Goal: Task Accomplishment & Management: Complete application form

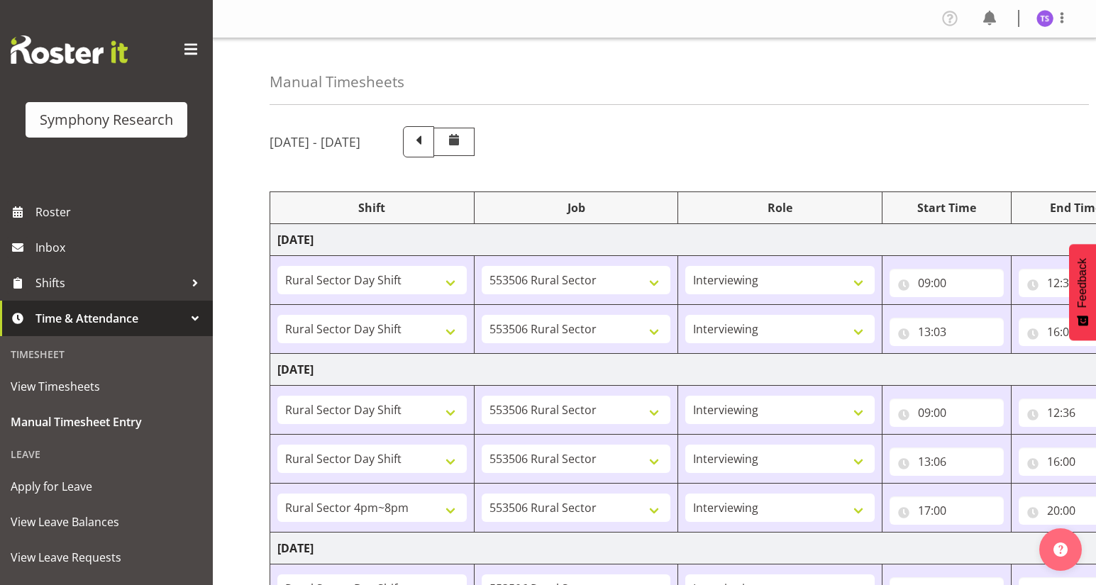
select select "81297"
select select "10587"
select select "47"
select select "81297"
select select "10587"
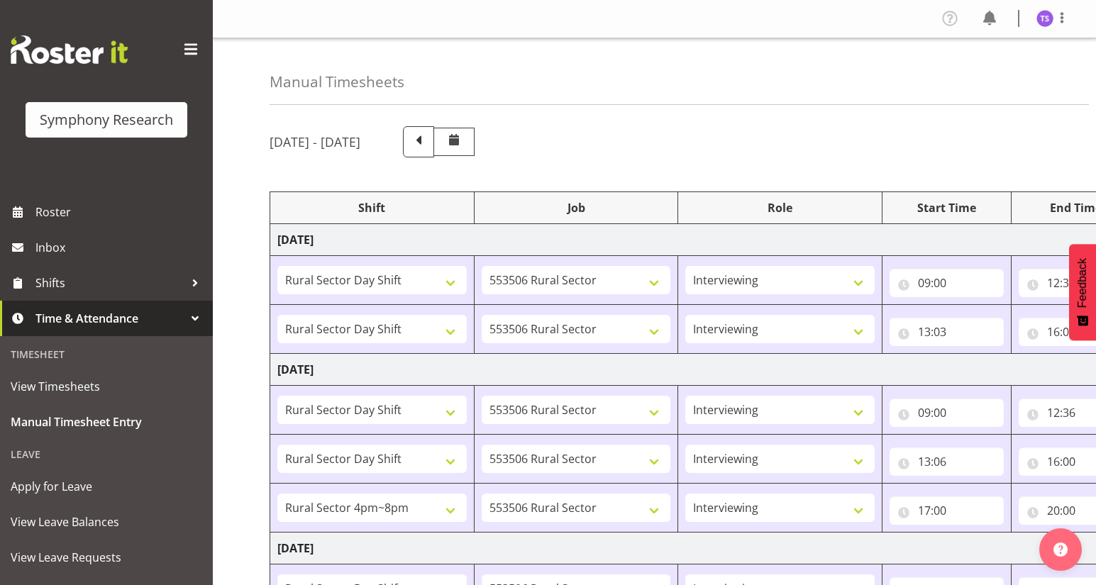
select select "47"
select select "81297"
select select "10587"
select select "47"
select select "81297"
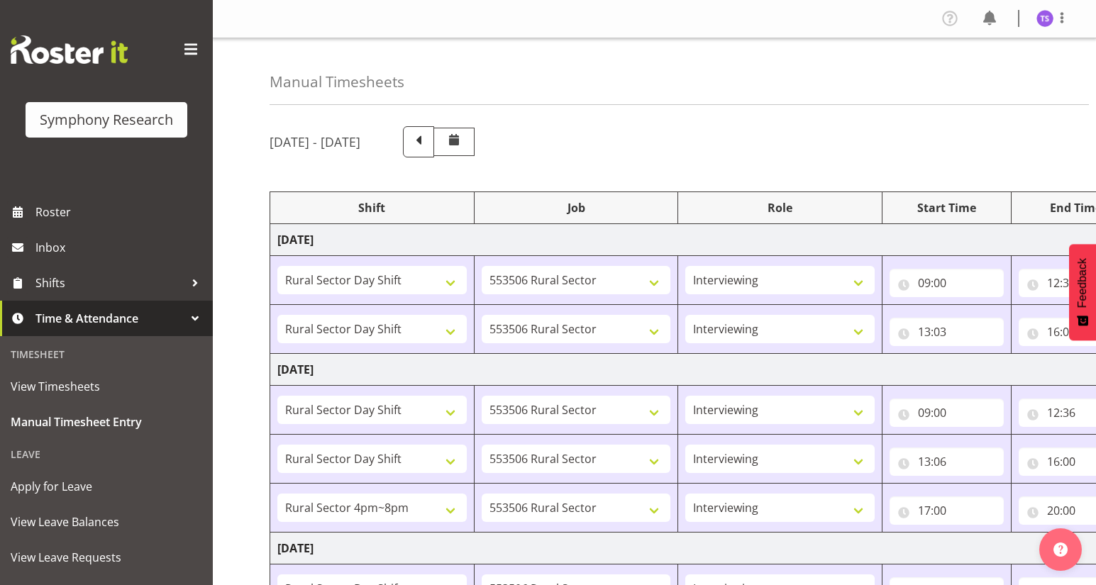
select select "10587"
select select "47"
select select "81298"
select select "10587"
select select "47"
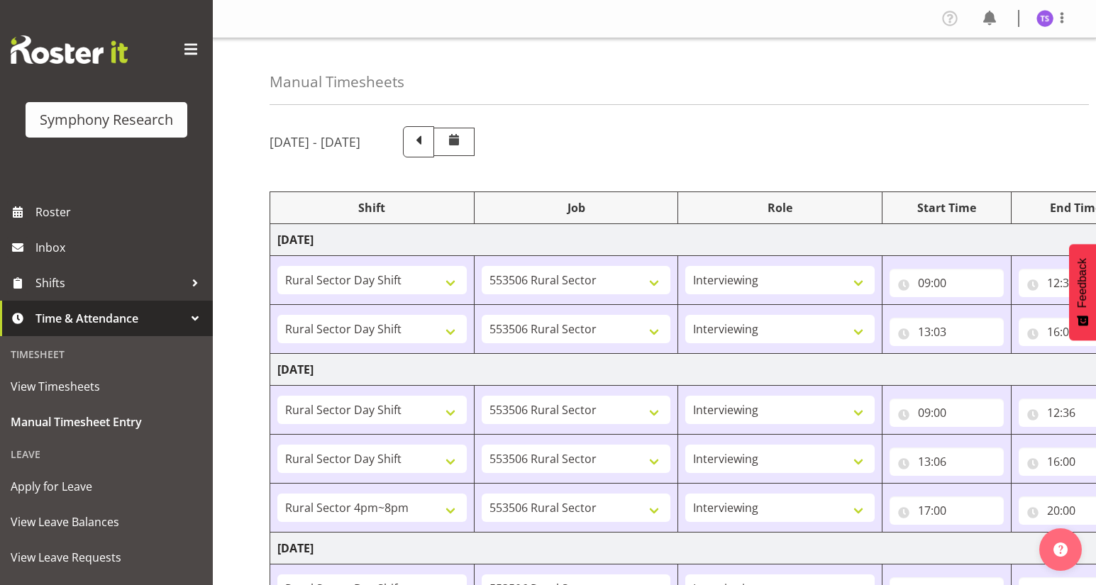
select select "81297"
select select "10587"
select select "47"
select select "81297"
select select "10587"
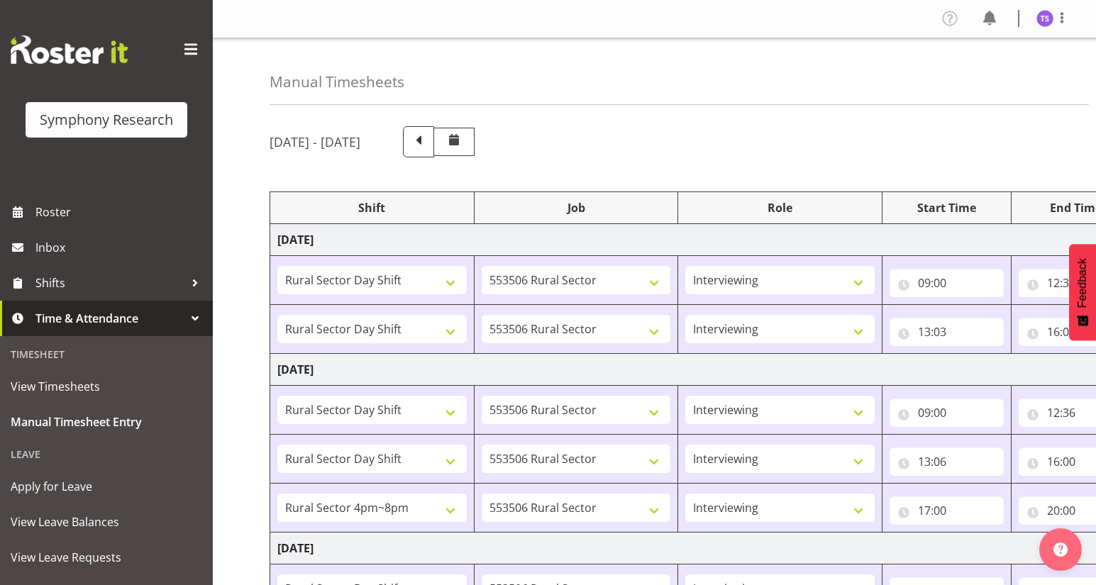
select select "47"
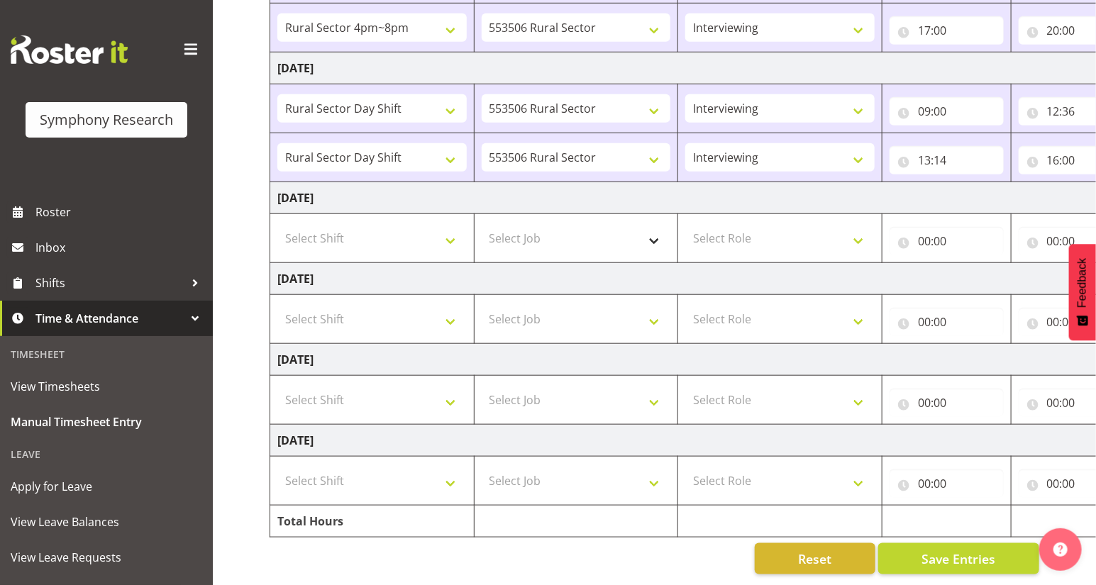
scroll to position [0, 166]
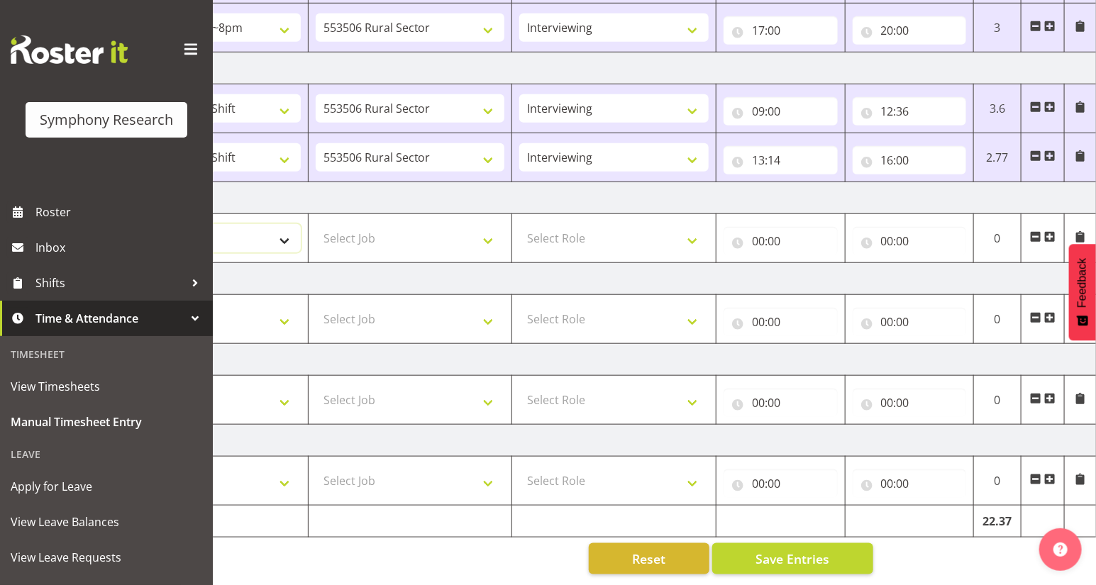
click at [284, 233] on select "Select Shift !!Weekend Residential (Roster IT Shift Label) *Business 9/10am ~ 4…" at bounding box center [205, 238] width 189 height 28
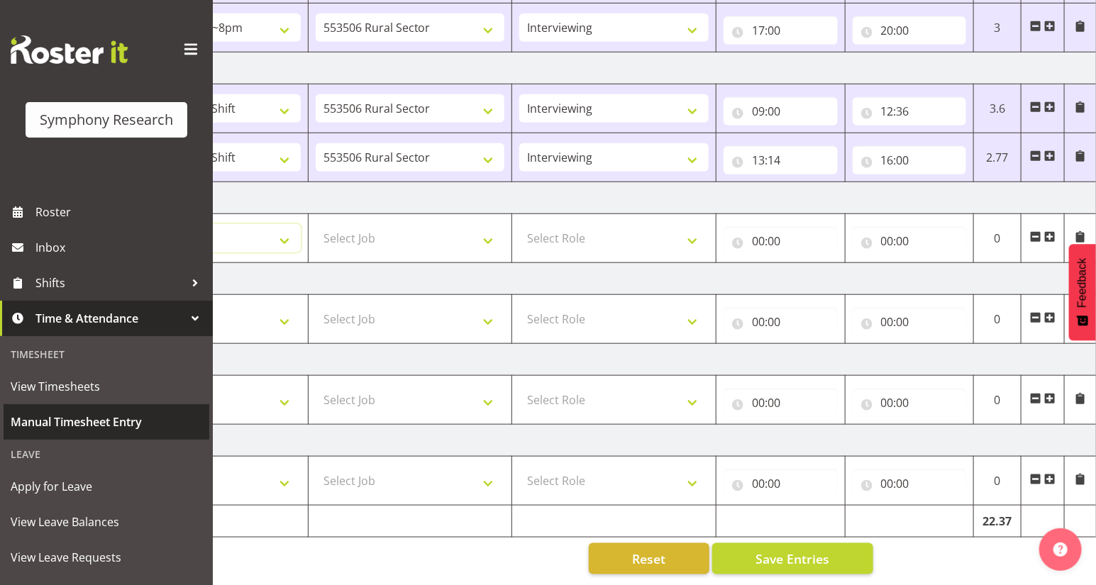
select select "81297"
click at [111, 224] on select "Select Shift !!Weekend Residential (Roster IT Shift Label) *Business 9/10am ~ 4…" at bounding box center [205, 238] width 189 height 28
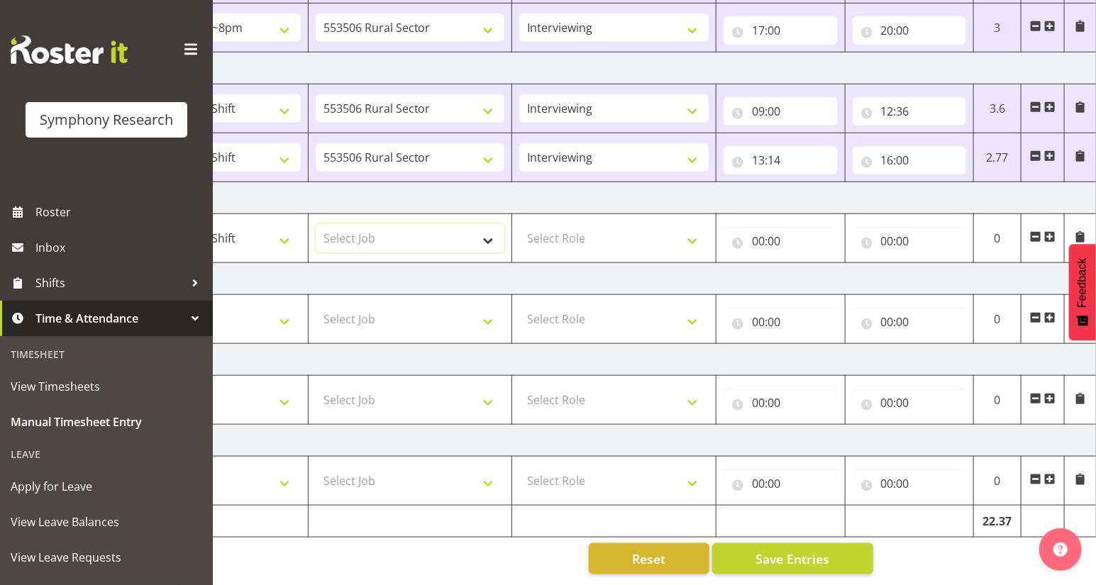
click at [486, 229] on select "Select Job 550060 IF Admin 553492 World Poll Aus Wave 2 Main 2025 553493 World …" at bounding box center [410, 238] width 189 height 28
select select "757"
click at [316, 224] on select "Select Job 550060 IF Admin 553492 World Poll Aus Wave 2 Main 2025 553493 World …" at bounding box center [410, 238] width 189 height 28
click at [690, 232] on select "Select Role Briefing Interviewing" at bounding box center [613, 238] width 189 height 28
select select "297"
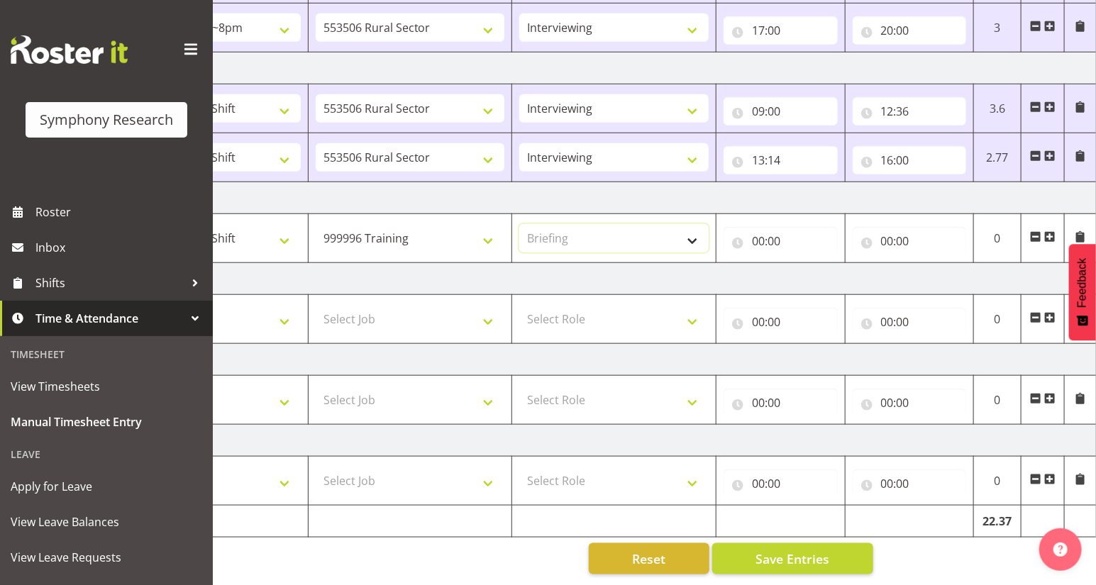
click at [519, 224] on select "Select Role Briefing Interviewing" at bounding box center [613, 238] width 189 height 28
click at [758, 236] on input "00:00" at bounding box center [781, 241] width 114 height 28
click at [820, 269] on select "00 01 02 03 04 05 06 07 08 09 10 11 12 13 14 15 16 17 18 19 20 21 22 23" at bounding box center [821, 278] width 32 height 28
select select "9"
click at [805, 264] on select "00 01 02 03 04 05 06 07 08 09 10 11 12 13 14 15 16 17 18 19 20 21 22 23" at bounding box center [821, 278] width 32 height 28
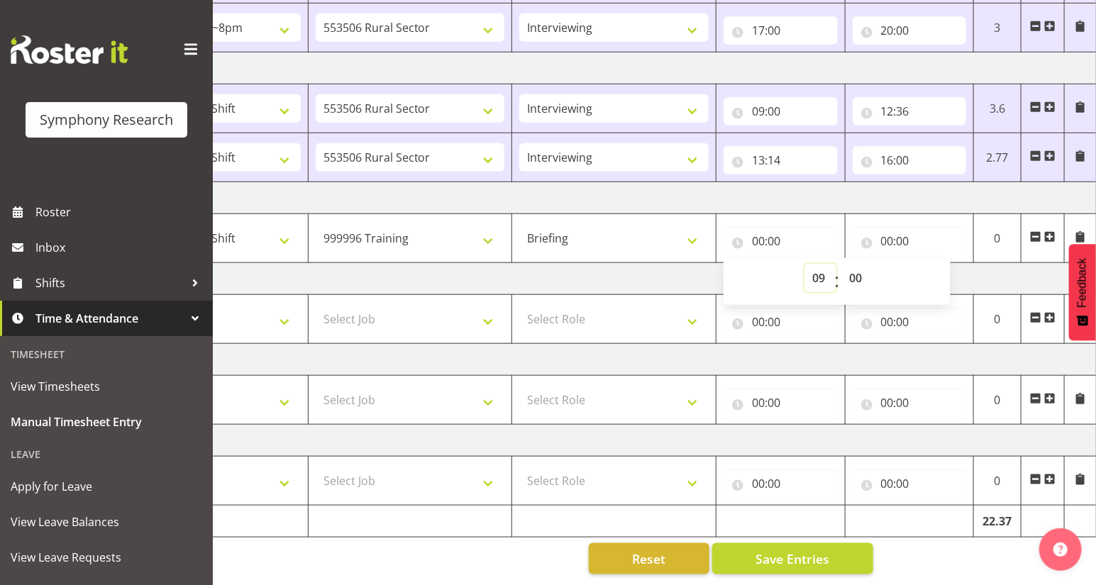
type input "09:00"
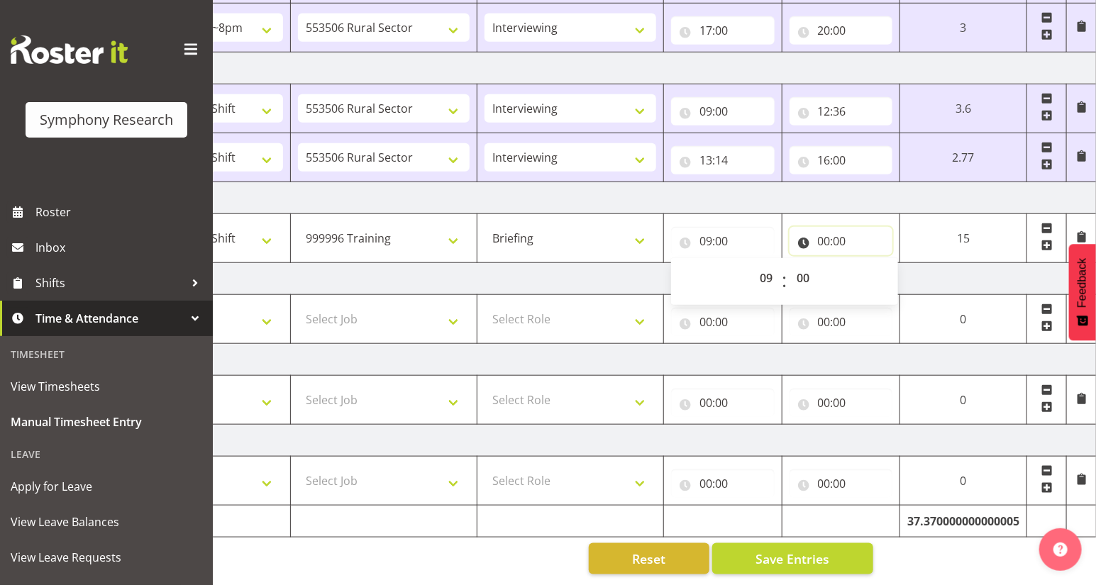
click at [825, 234] on input "00:00" at bounding box center [842, 241] width 104 height 28
click at [881, 270] on select "00 01 02 03 04 05 06 07 08 09 10 11 12 13 14 15 16 17 18 19 20 21 22 23" at bounding box center [887, 278] width 32 height 28
select select "10"
click at [903, 264] on select "00 01 02 03 04 05 06 07 08 09 10 11 12 13 14 15 16 17 18 19 20 21 22 23" at bounding box center [887, 278] width 32 height 28
type input "10:00"
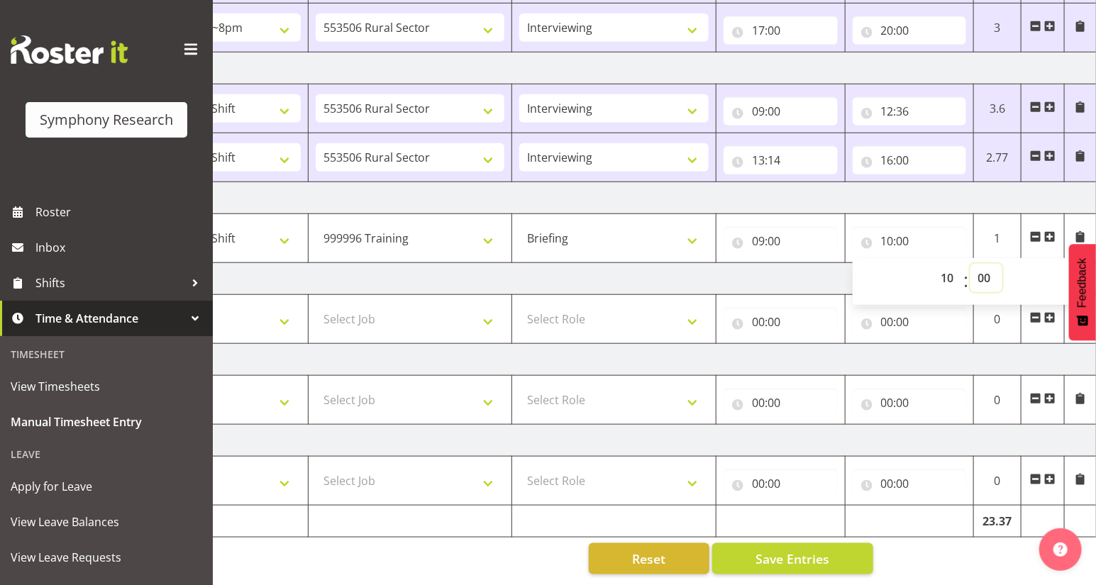
click at [983, 269] on select "00 01 02 03 04 05 06 07 08 09 10 11 12 13 14 15 16 17 18 19 20 21 22 23 24 25 2…" at bounding box center [987, 278] width 32 height 28
select select "45"
click at [971, 264] on select "00 01 02 03 04 05 06 07 08 09 10 11 12 13 14 15 16 17 18 19 20 21 22 23 24 25 2…" at bounding box center [987, 278] width 32 height 28
type input "10:45"
click at [1049, 231] on span at bounding box center [1050, 236] width 11 height 11
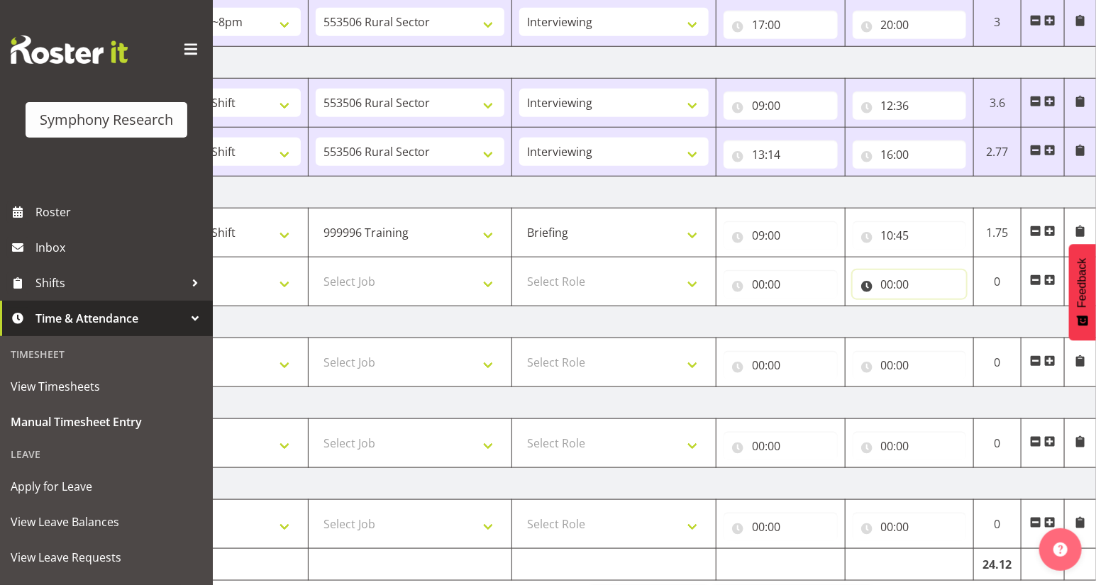
click at [884, 287] on input "00:00" at bounding box center [910, 284] width 114 height 28
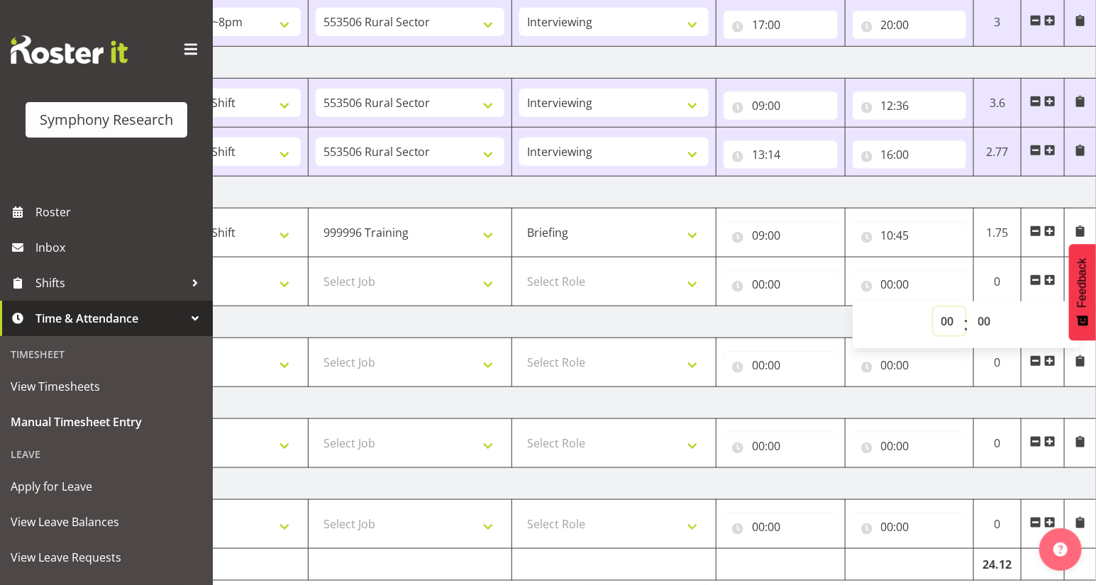
click at [936, 319] on select "00 01 02 03 04 05 06 07 08 09 10 11 12 13 14 15 16 17 18 19 20 21 22 23" at bounding box center [950, 321] width 32 height 28
select select "16"
click at [934, 307] on select "00 01 02 03 04 05 06 07 08 09 10 11 12 13 14 15 16 17 18 19 20 21 22 23" at bounding box center [950, 321] width 32 height 28
type input "16:00"
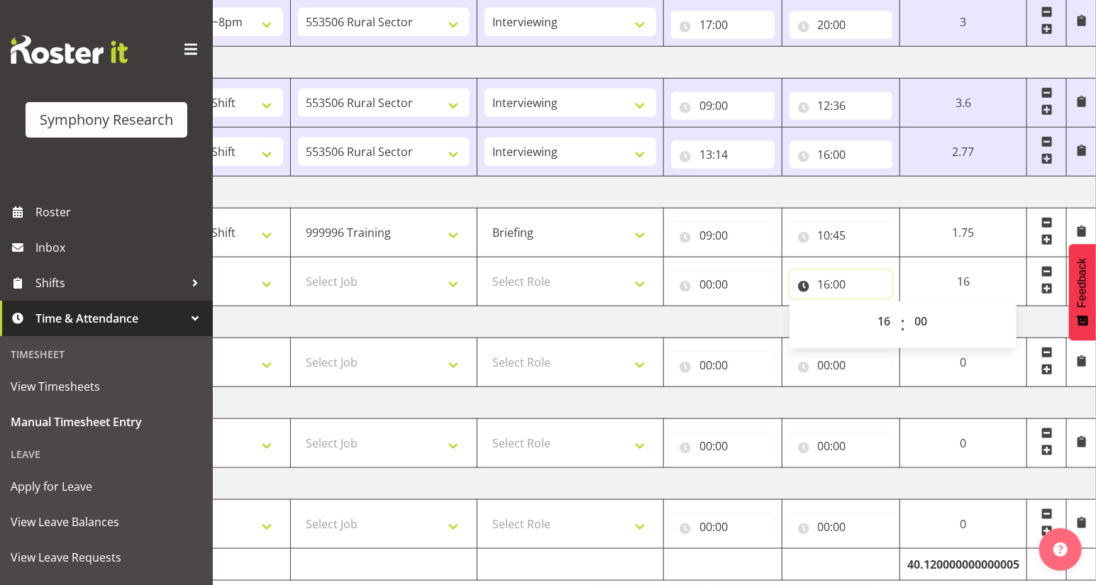
click at [822, 285] on input "16:00" at bounding box center [842, 284] width 104 height 28
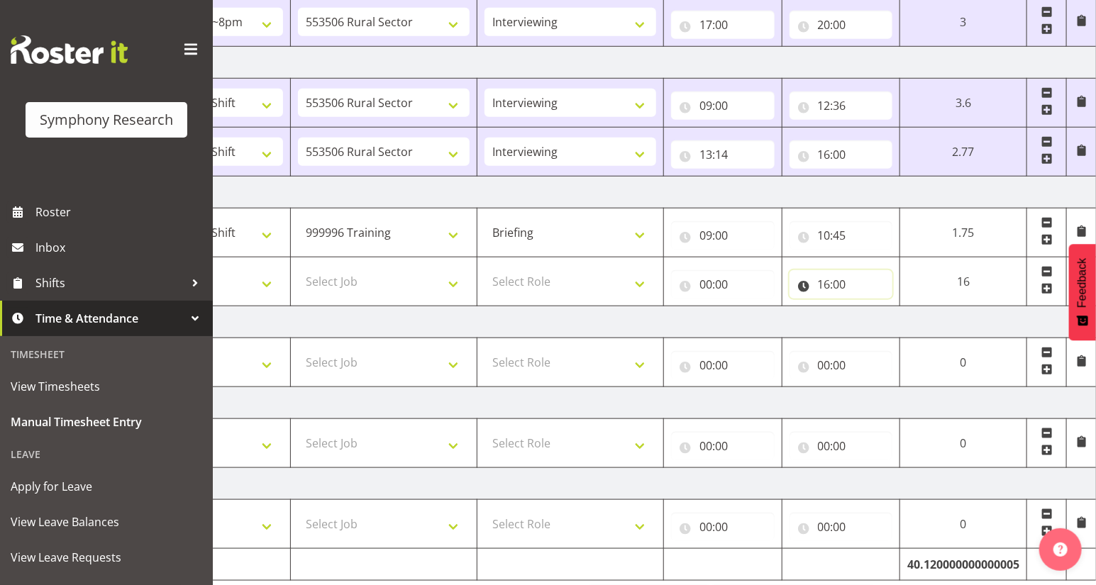
click at [824, 289] on input "16:00" at bounding box center [842, 284] width 104 height 28
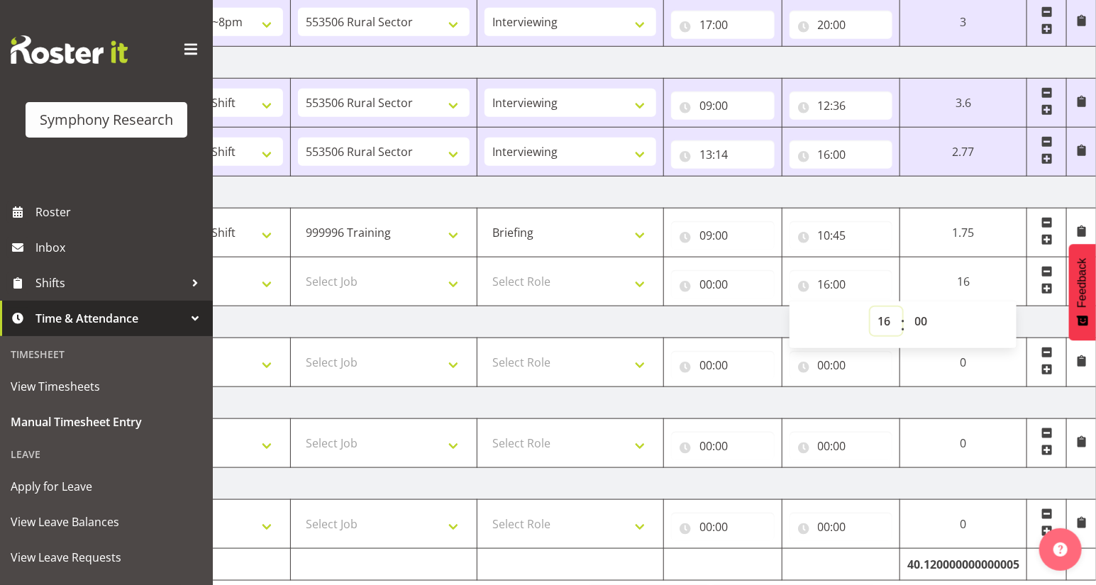
click at [881, 320] on select "00 01 02 03 04 05 06 07 08 09 10 11 12 13 14 15 16 17 18 19 20 21 22 23" at bounding box center [887, 321] width 32 height 28
select select "12"
click at [871, 307] on select "00 01 02 03 04 05 06 07 08 09 10 11 12 13 14 15 16 17 18 19 20 21 22 23" at bounding box center [887, 321] width 32 height 28
type input "12:00"
click at [919, 324] on select "00 01 02 03 04 05 06 07 08 09 10 11 12 13 14 15 16 17 18 19 20 21 22 23 24 25 2…" at bounding box center [924, 321] width 32 height 28
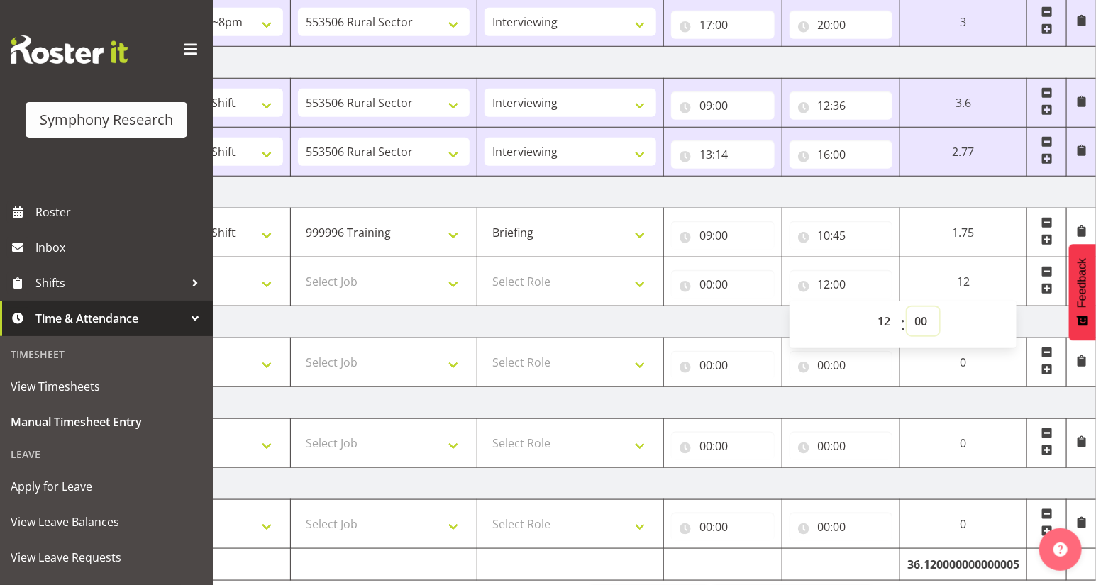
select select "45"
click at [908, 307] on select "00 01 02 03 04 05 06 07 08 09 10 11 12 13 14 15 16 17 18 19 20 21 22 23 24 25 2…" at bounding box center [924, 321] width 32 height 28
type input "12:45"
click at [703, 290] on input "00:00" at bounding box center [723, 284] width 104 height 28
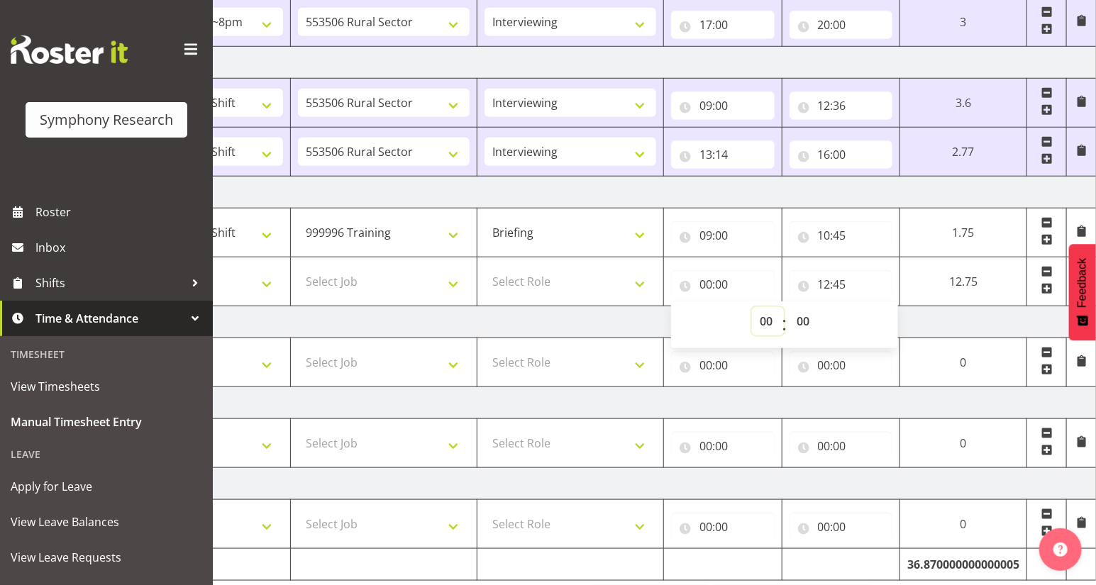
click at [759, 320] on select "00 01 02 03 04 05 06 07 08 09 10 11 12 13 14 15 16 17 18 19 20 21 22 23" at bounding box center [768, 321] width 32 height 28
select select "10"
click at [784, 307] on select "00 01 02 03 04 05 06 07 08 09 10 11 12 13 14 15 16 17 18 19 20 21 22 23" at bounding box center [768, 321] width 32 height 28
type input "10:00"
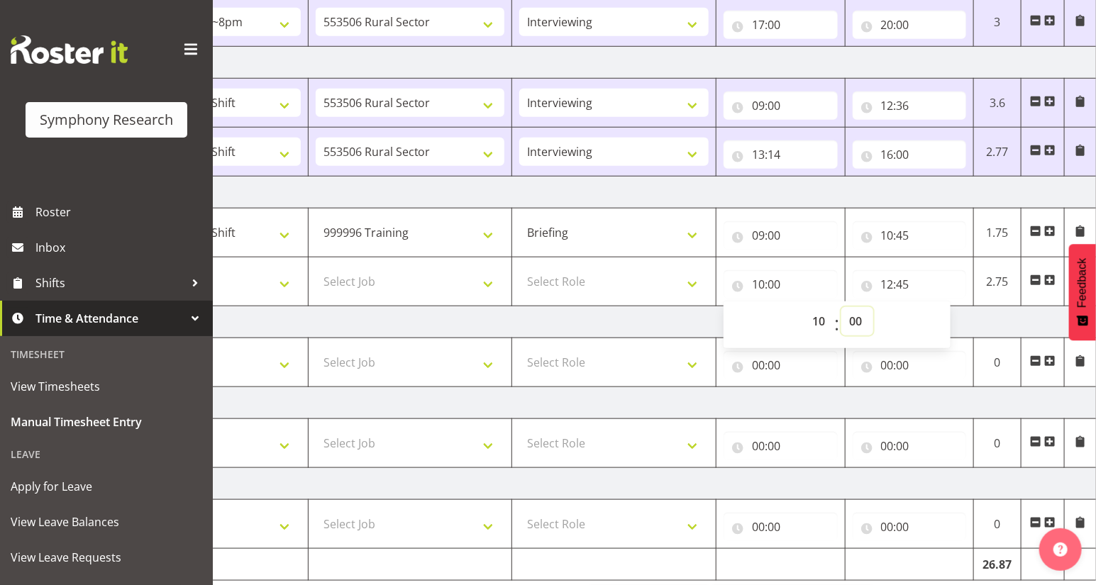
click at [853, 324] on select "00 01 02 03 04 05 06 07 08 09 10 11 12 13 14 15 16 17 18 19 20 21 22 23 24 25 2…" at bounding box center [858, 321] width 32 height 28
select select "45"
click at [842, 307] on select "00 01 02 03 04 05 06 07 08 09 10 11 12 13 14 15 16 17 18 19 20 21 22 23 24 25 2…" at bounding box center [858, 321] width 32 height 28
type input "10:45"
click at [689, 278] on select "Select Role Briefing Interviewing" at bounding box center [613, 282] width 189 height 28
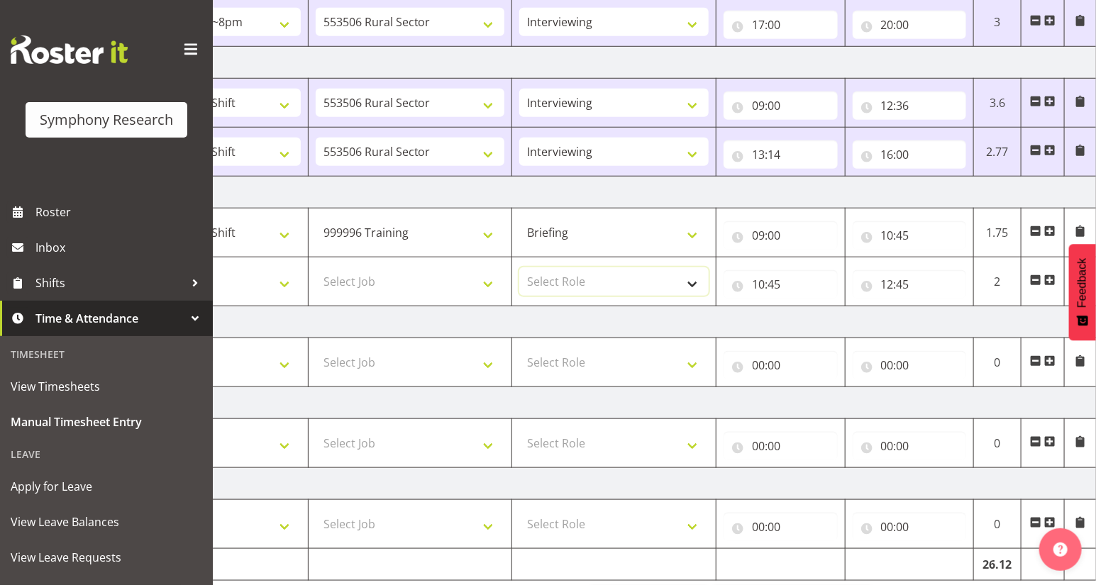
select select "47"
click at [519, 268] on select "Select Role Briefing Interviewing" at bounding box center [613, 282] width 189 height 28
click at [483, 285] on select "Select Job 550060 IF Admin 553492 World Poll Aus Wave 2 Main 2025 553493 World …" at bounding box center [410, 282] width 189 height 28
select select "10587"
click at [316, 268] on select "Select Job 550060 IF Admin 553492 World Poll Aus Wave 2 Main 2025 553493 World …" at bounding box center [410, 282] width 189 height 28
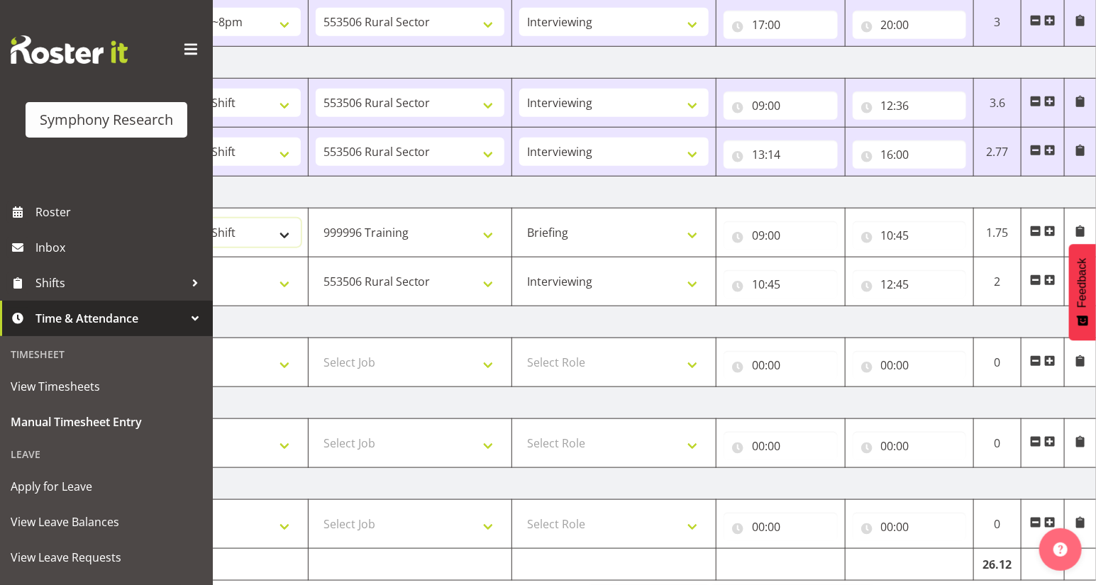
click at [278, 235] on select "!!Weekend Residential (Roster IT Shift Label) *Business 9/10am ~ 4:30pm *Busine…" at bounding box center [205, 233] width 189 height 28
click at [111, 219] on select "!!Weekend Residential (Roster IT Shift Label) *Business 9/10am ~ 4:30pm *Busine…" at bounding box center [205, 233] width 189 height 28
click at [278, 280] on select "Select Shift !!Weekend Residential (Roster IT Shift Label) *Business 9/10am ~ 4…" at bounding box center [205, 282] width 189 height 28
select select "81297"
click at [111, 268] on select "Select Shift !!Weekend Residential (Roster IT Shift Label) *Business 9/10am ~ 4…" at bounding box center [205, 282] width 189 height 28
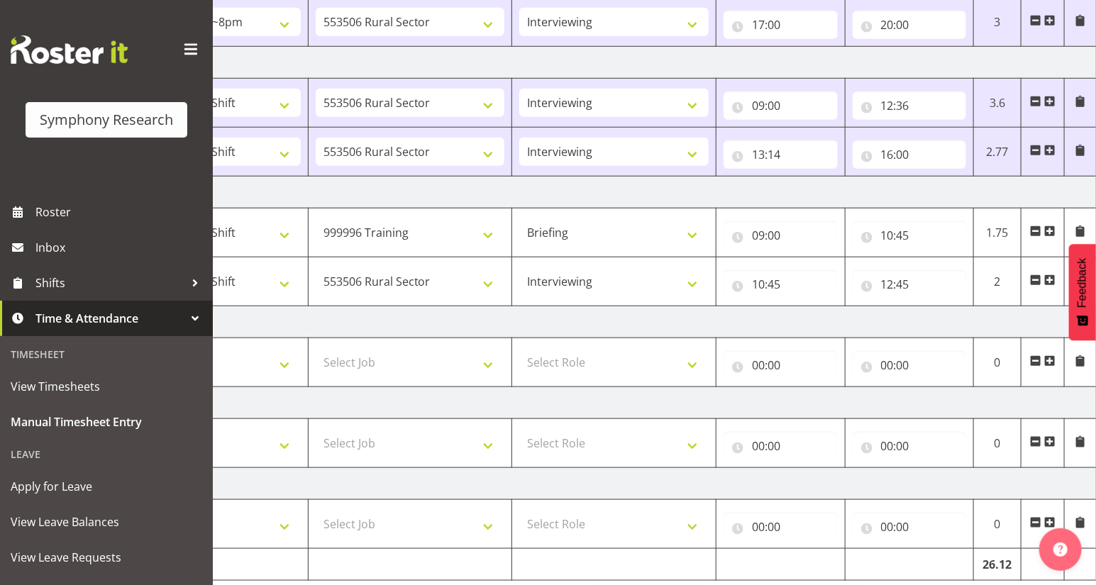
click at [1048, 280] on span at bounding box center [1050, 280] width 11 height 11
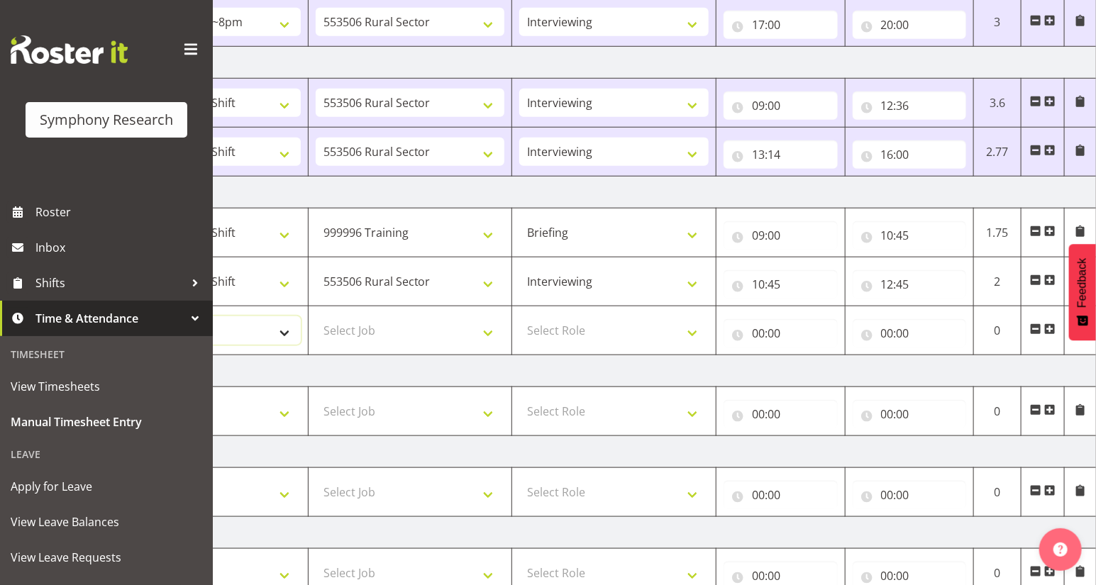
click at [284, 331] on select "Select Shift !!Weekend Residential (Roster IT Shift Label) *Business 9/10am ~ 4…" at bounding box center [205, 330] width 189 height 28
select select "81297"
click at [111, 316] on select "Select Shift !!Weekend Residential (Roster IT Shift Label) *Business 9/10am ~ 4…" at bounding box center [205, 330] width 189 height 28
click at [487, 333] on select "Select Job 550060 IF Admin 553492 World Poll Aus Wave 2 Main 2025 553493 World …" at bounding box center [410, 330] width 189 height 28
select select "10587"
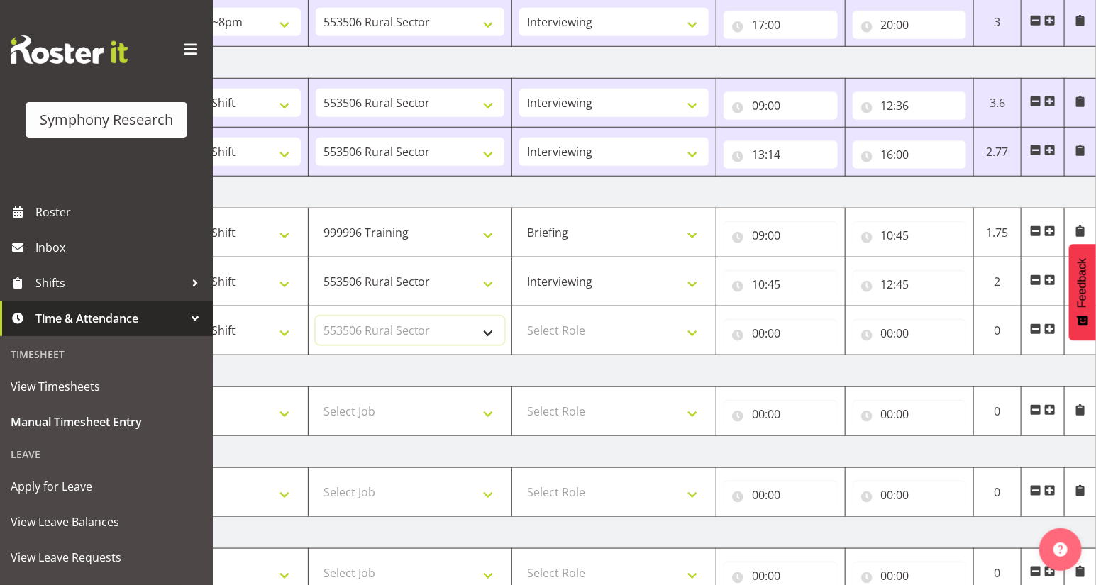
click at [316, 316] on select "Select Job 550060 IF Admin 553492 World Poll Aus Wave 2 Main 2025 553493 World …" at bounding box center [410, 330] width 189 height 28
click at [694, 331] on select "Select Role Briefing Interviewing" at bounding box center [613, 330] width 189 height 28
select select "47"
click at [519, 316] on select "Select Role Briefing Interviewing" at bounding box center [613, 330] width 189 height 28
click at [753, 332] on input "00:00" at bounding box center [781, 333] width 114 height 28
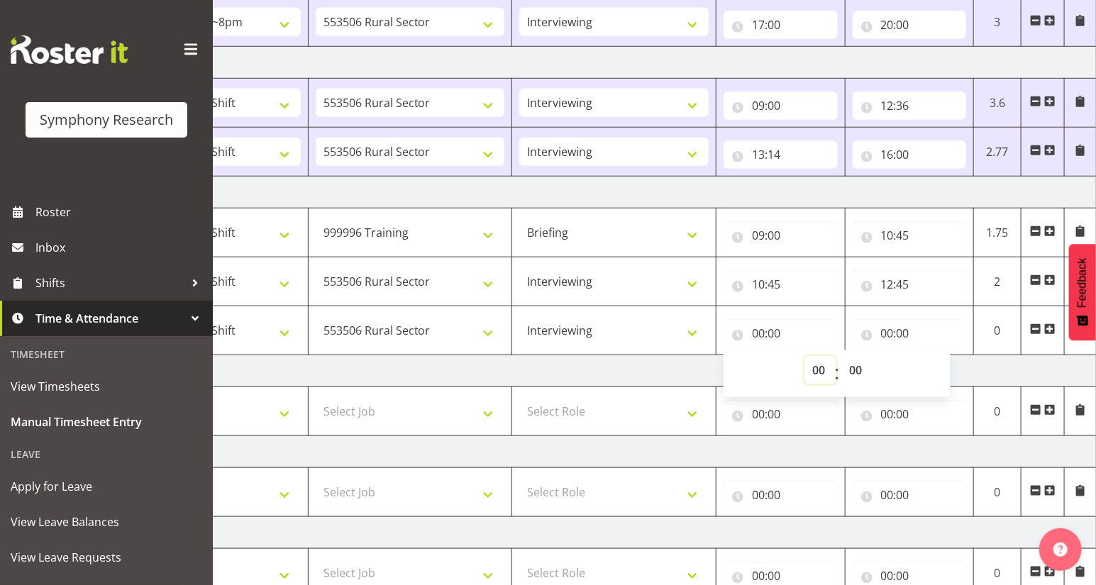
click at [815, 371] on select "00 01 02 03 04 05 06 07 08 09 10 11 12 13 14 15 16 17 18 19 20 21 22 23" at bounding box center [821, 370] width 32 height 28
select select "13"
click at [805, 356] on select "00 01 02 03 04 05 06 07 08 09 10 11 12 13 14 15 16 17 18 19 20 21 22 23" at bounding box center [821, 370] width 32 height 28
type input "13:00"
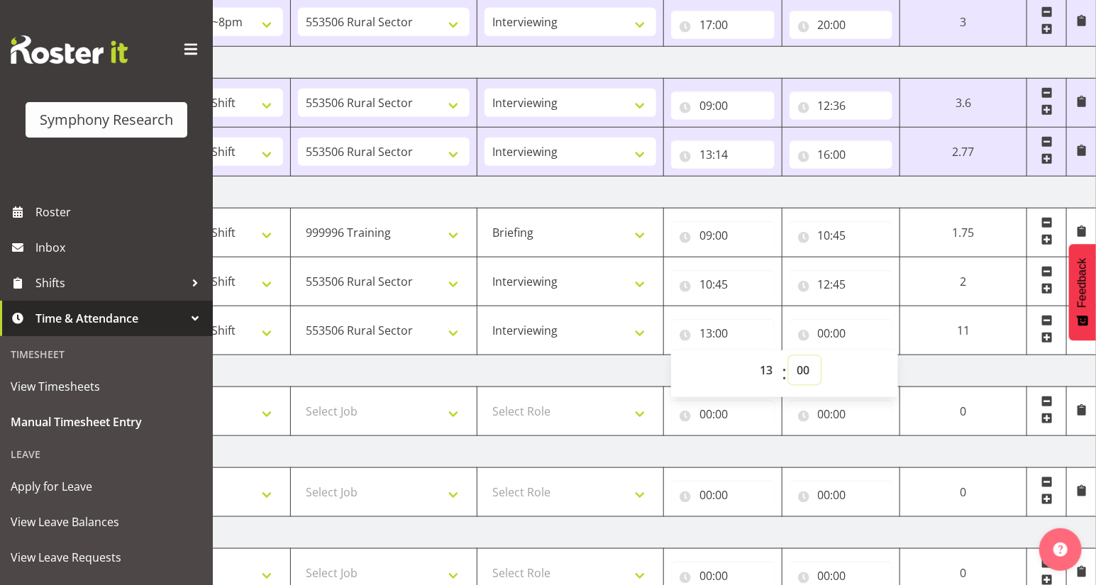
click at [795, 367] on select "00 01 02 03 04 05 06 07 08 09 10 11 12 13 14 15 16 17 18 19 20 21 22 23 24 25 2…" at bounding box center [805, 370] width 32 height 28
select select "15"
click at [789, 356] on select "00 01 02 03 04 05 06 07 08 09 10 11 12 13 14 15 16 17 18 19 20 21 22 23 24 25 2…" at bounding box center [805, 370] width 32 height 28
type input "13:15"
click at [827, 334] on input "00:00" at bounding box center [842, 333] width 104 height 28
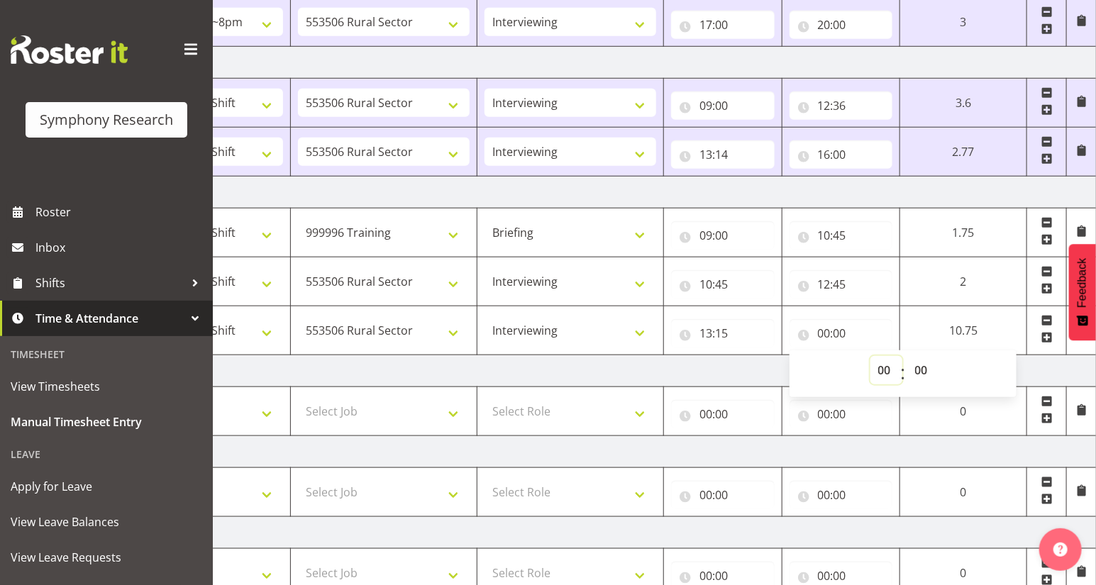
click at [878, 371] on select "00 01 02 03 04 05 06 07 08 09 10 11 12 13 14 15 16 17 18 19 20 21 22 23" at bounding box center [887, 370] width 32 height 28
select select "16"
click at [903, 356] on select "00 01 02 03 04 05 06 07 08 09 10 11 12 13 14 15 16 17 18 19 20 21 22 23" at bounding box center [887, 370] width 32 height 28
type input "16:00"
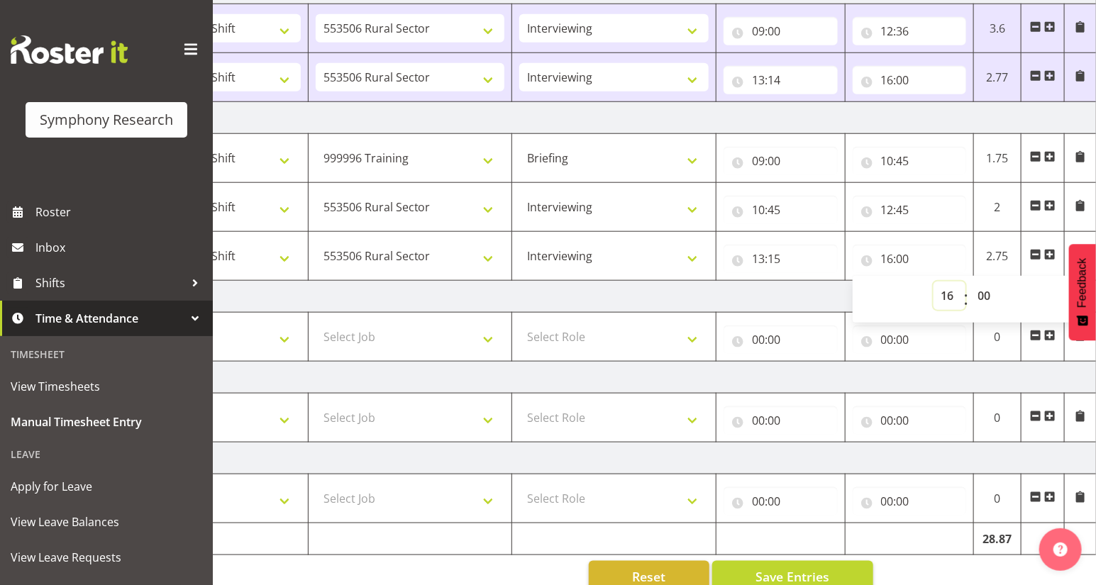
scroll to position [584, 0]
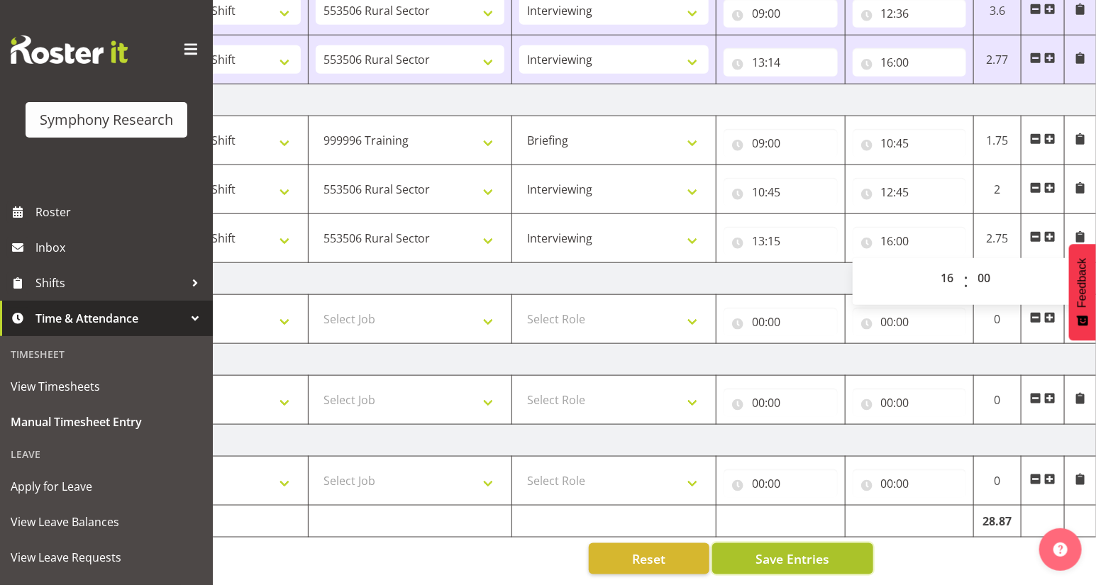
click at [780, 551] on span "Save Entries" at bounding box center [793, 559] width 74 height 18
